Goal: Entertainment & Leisure: Consume media (video, audio)

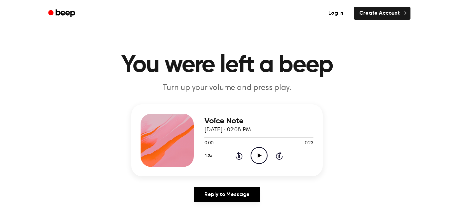
click at [266, 151] on icon "Play Audio" at bounding box center [259, 155] width 17 height 17
click at [270, 150] on div "1.0x Rewind 5 seconds Play Audio Skip 5 seconds" at bounding box center [259, 155] width 109 height 17
click at [260, 152] on icon "Pause Audio" at bounding box center [259, 155] width 17 height 17
click at [259, 154] on icon at bounding box center [260, 155] width 4 height 4
click at [261, 157] on icon "Pause Audio" at bounding box center [259, 155] width 17 height 17
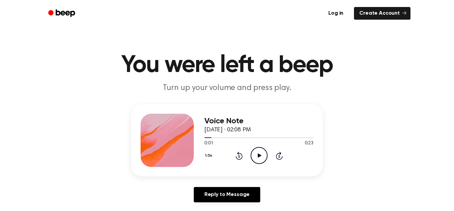
click at [260, 155] on icon at bounding box center [260, 155] width 4 height 4
click at [279, 157] on icon at bounding box center [279, 156] width 2 height 3
click at [246, 155] on div "1.0x Rewind 5 seconds Pause Audio Skip 5 seconds" at bounding box center [259, 155] width 109 height 17
click at [239, 156] on icon at bounding box center [239, 156] width 2 height 3
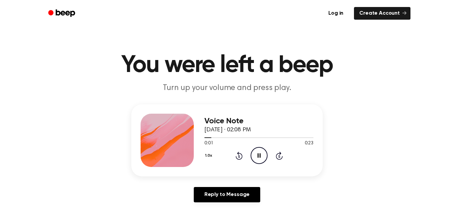
click at [240, 151] on icon "Rewind 5 seconds" at bounding box center [238, 155] width 7 height 9
click at [239, 156] on icon at bounding box center [239, 156] width 2 height 3
click at [240, 155] on icon "Rewind 5 seconds" at bounding box center [238, 155] width 7 height 9
click at [239, 157] on icon "Rewind 5 seconds" at bounding box center [238, 155] width 7 height 9
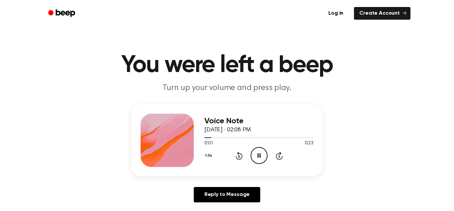
click at [239, 156] on icon at bounding box center [239, 156] width 2 height 3
click at [278, 152] on icon "Skip 5 seconds" at bounding box center [279, 155] width 7 height 9
click at [279, 157] on icon "Skip 5 seconds" at bounding box center [279, 155] width 7 height 9
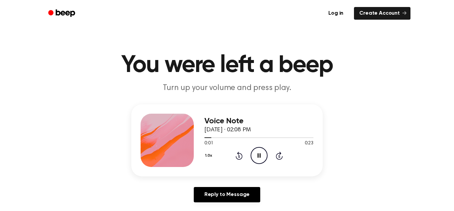
click at [279, 156] on icon at bounding box center [279, 156] width 2 height 3
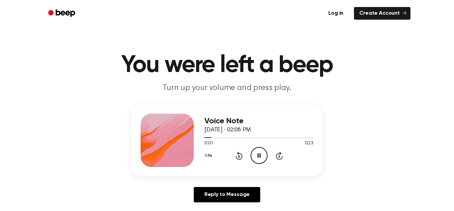
click at [279, 156] on icon at bounding box center [279, 156] width 2 height 3
click at [239, 156] on icon at bounding box center [239, 156] width 2 height 3
click at [240, 155] on icon "Rewind 5 seconds" at bounding box center [238, 155] width 7 height 9
click at [239, 156] on icon at bounding box center [239, 156] width 2 height 3
click at [259, 157] on icon "Pause Audio" at bounding box center [259, 155] width 17 height 17
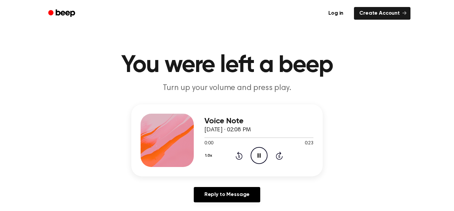
click at [266, 158] on icon "Pause Audio" at bounding box center [259, 155] width 17 height 17
click at [263, 156] on icon "Play Audio" at bounding box center [259, 155] width 17 height 17
